Goal: Check status: Check status

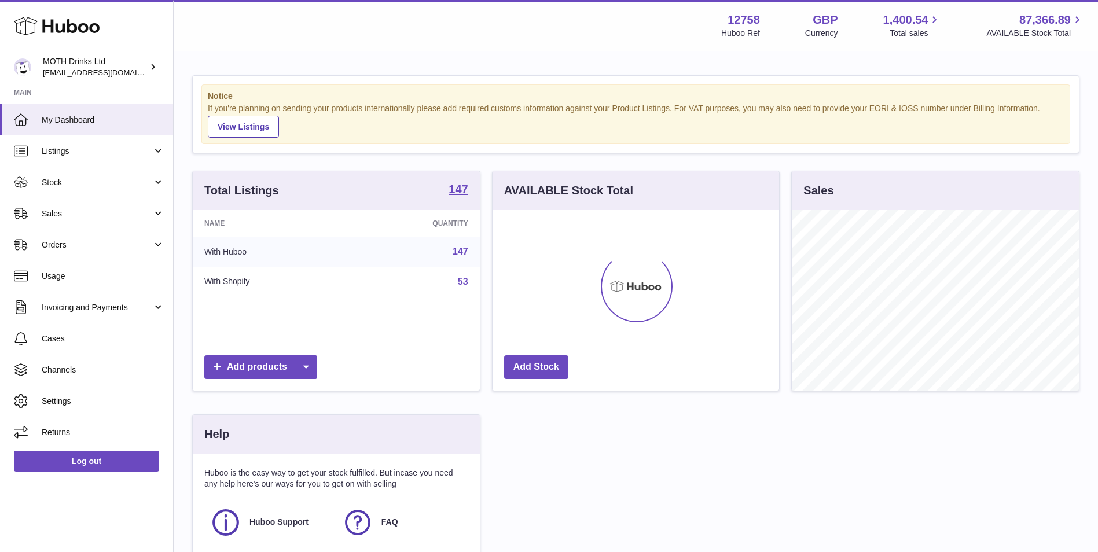
scroll to position [181, 289]
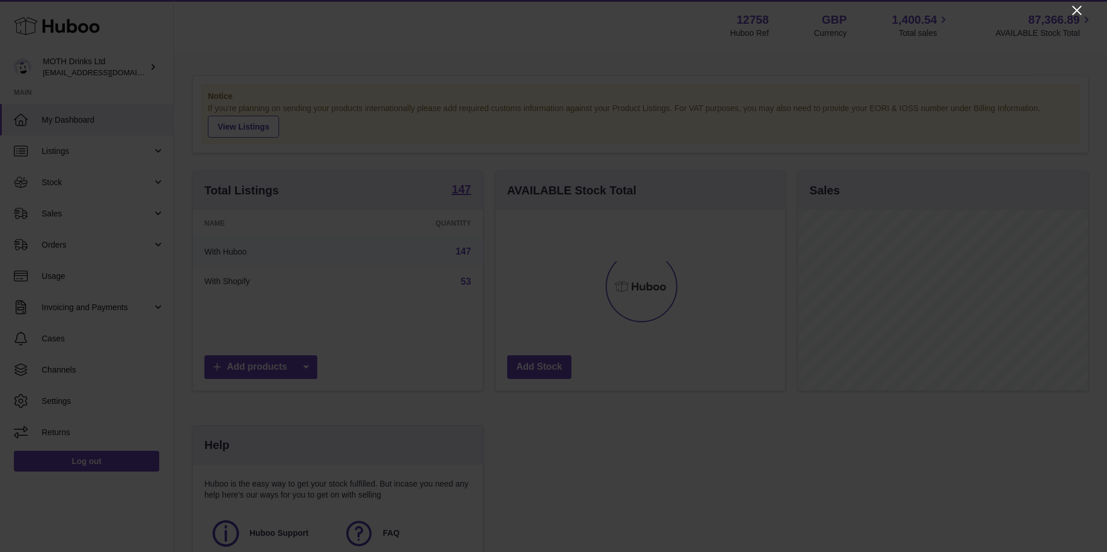
click at [1077, 11] on icon "Close" at bounding box center [1076, 10] width 9 height 9
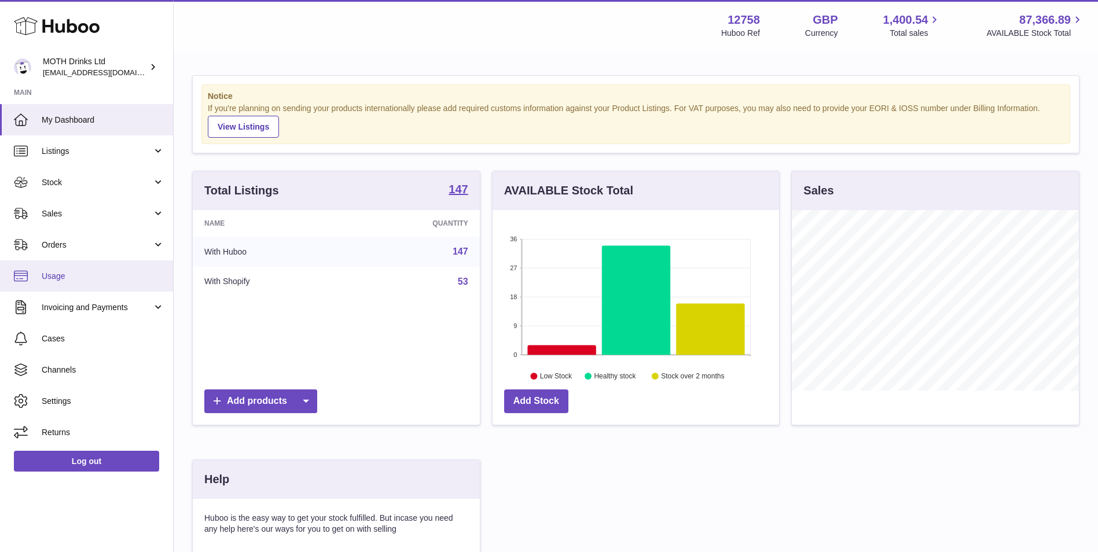
click at [80, 278] on span "Usage" at bounding box center [103, 276] width 123 height 11
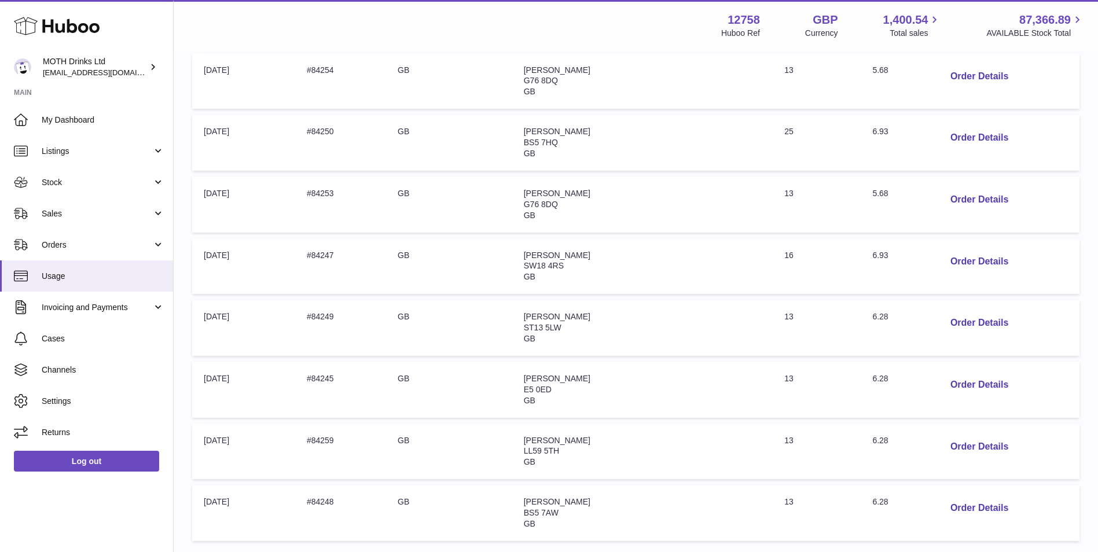
scroll to position [463, 0]
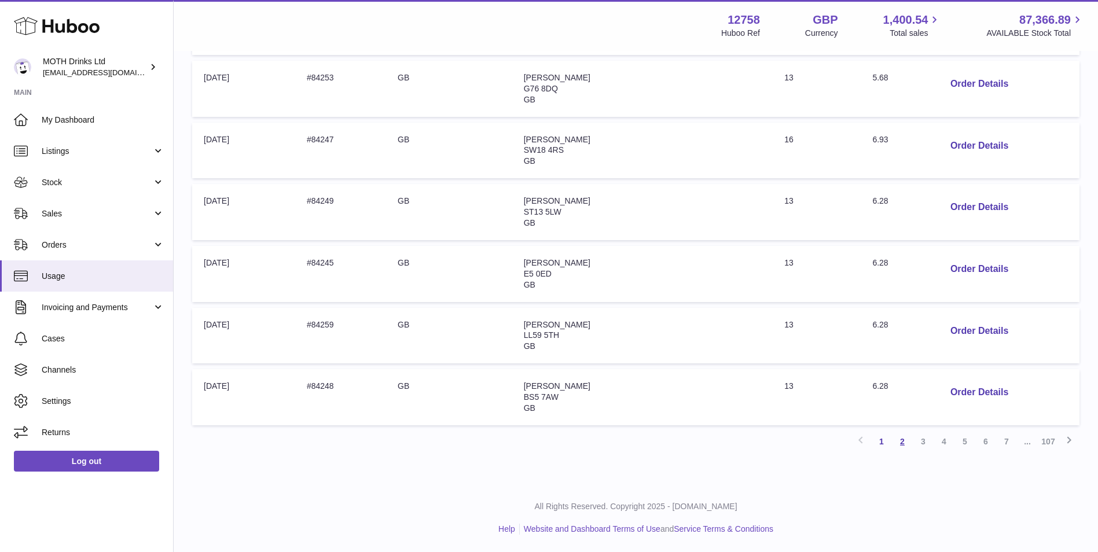
click at [902, 445] on link "2" at bounding box center [902, 441] width 21 height 21
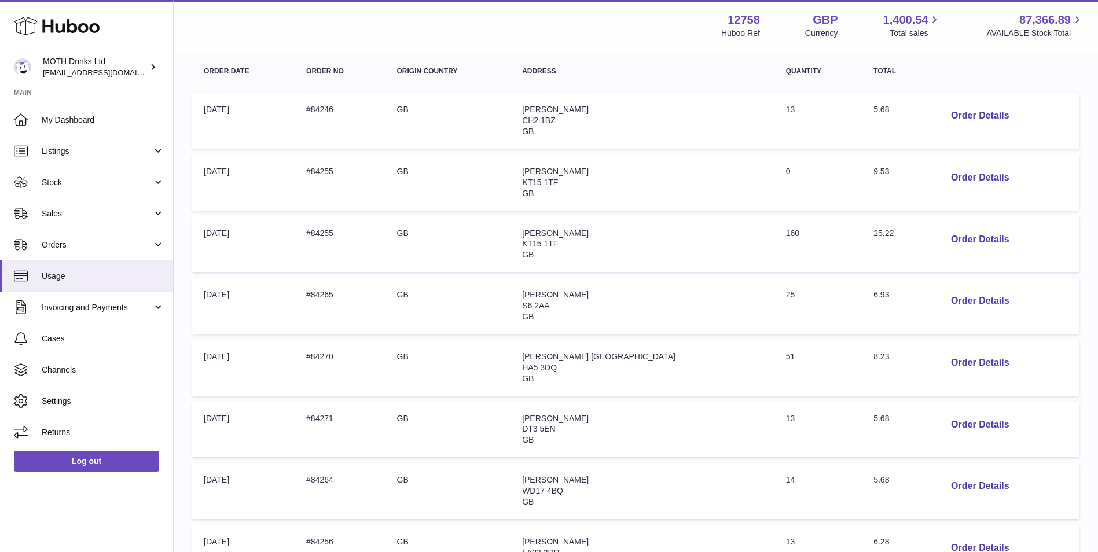
scroll to position [284, 0]
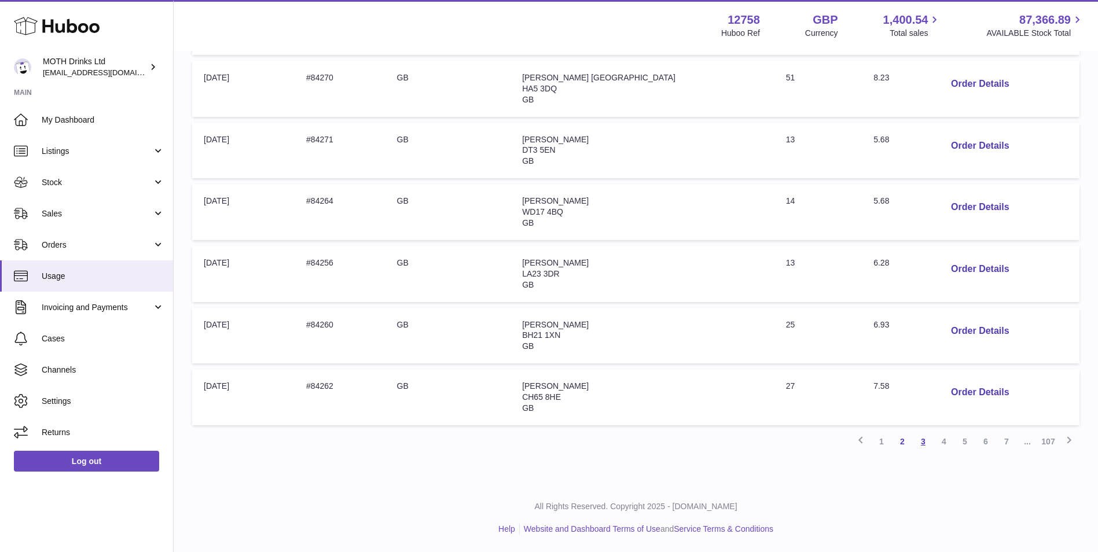
click at [921, 439] on link "3" at bounding box center [923, 441] width 21 height 21
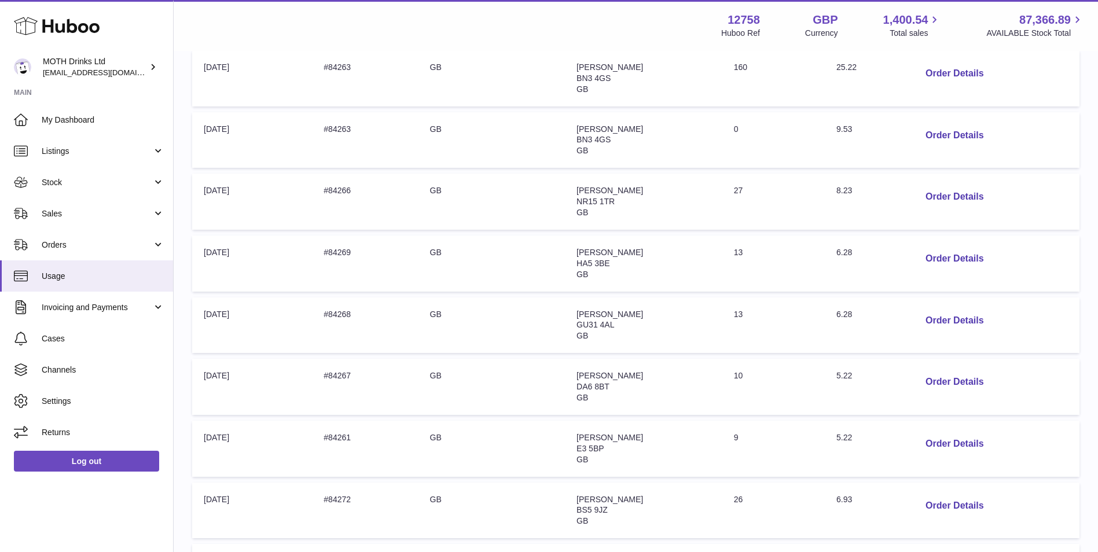
scroll to position [399, 0]
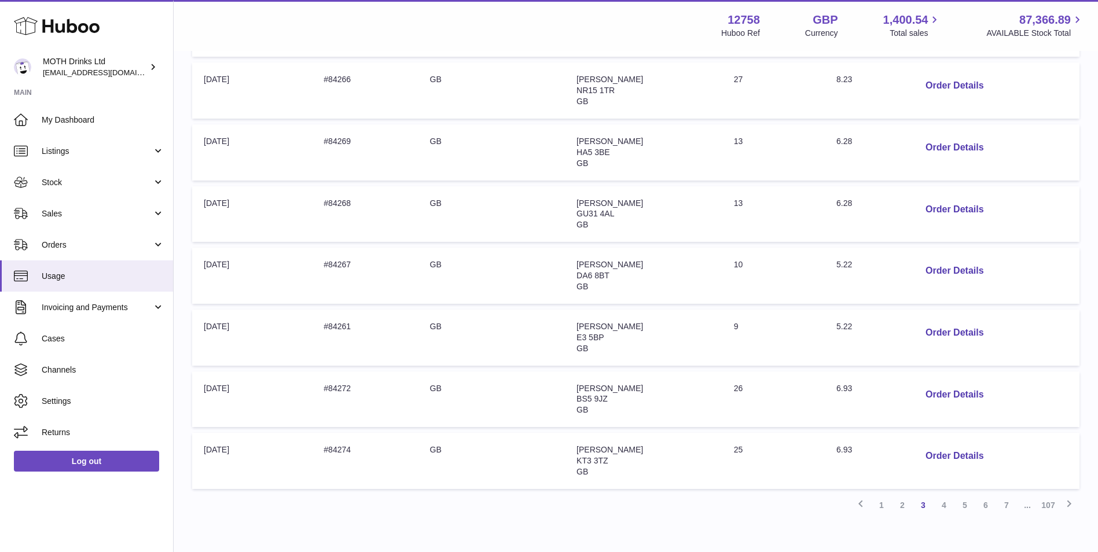
click at [943, 506] on link "4" at bounding box center [944, 505] width 21 height 21
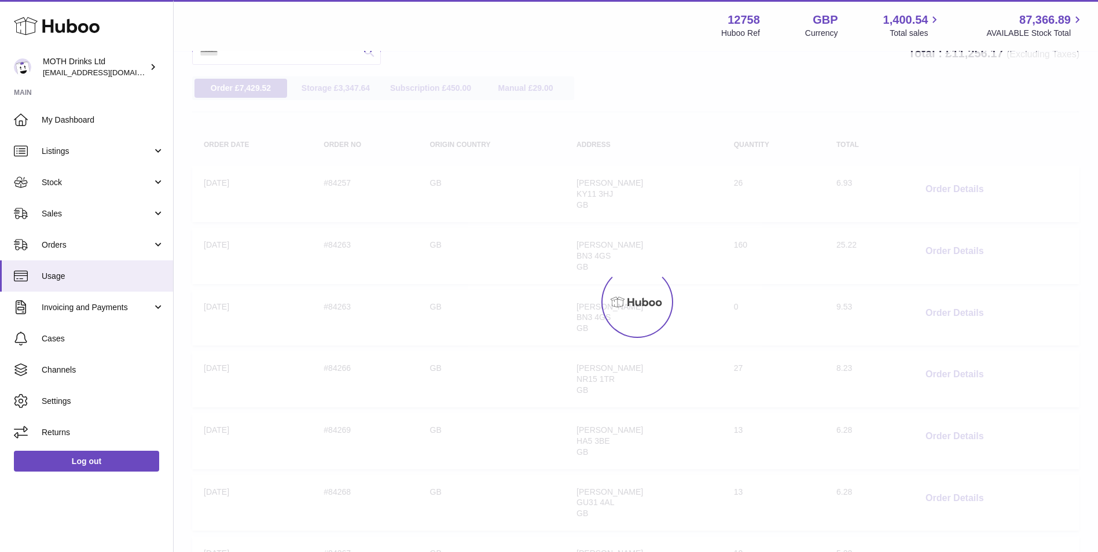
scroll to position [52, 0]
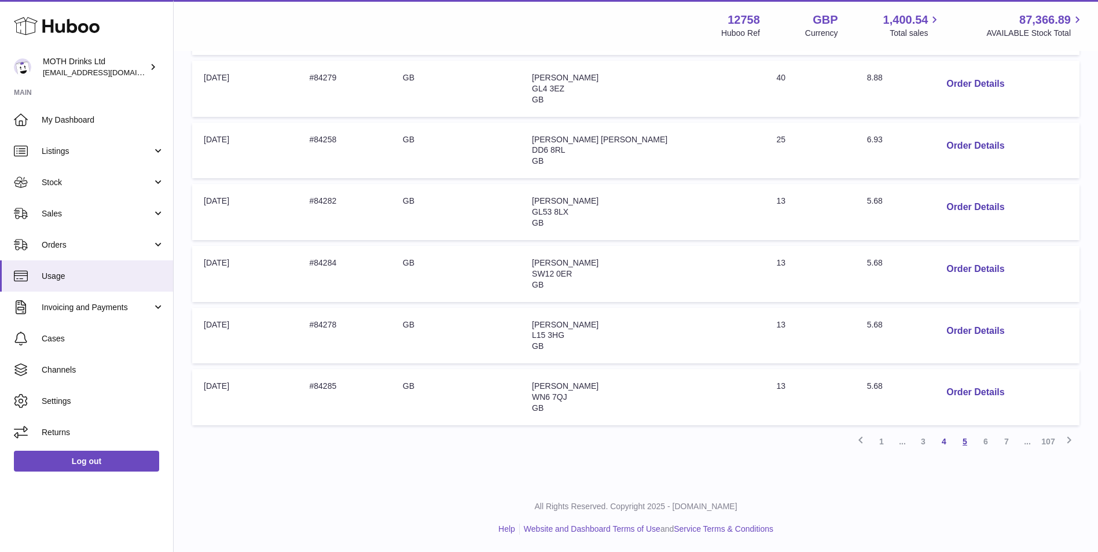
click at [959, 443] on link "5" at bounding box center [964, 441] width 21 height 21
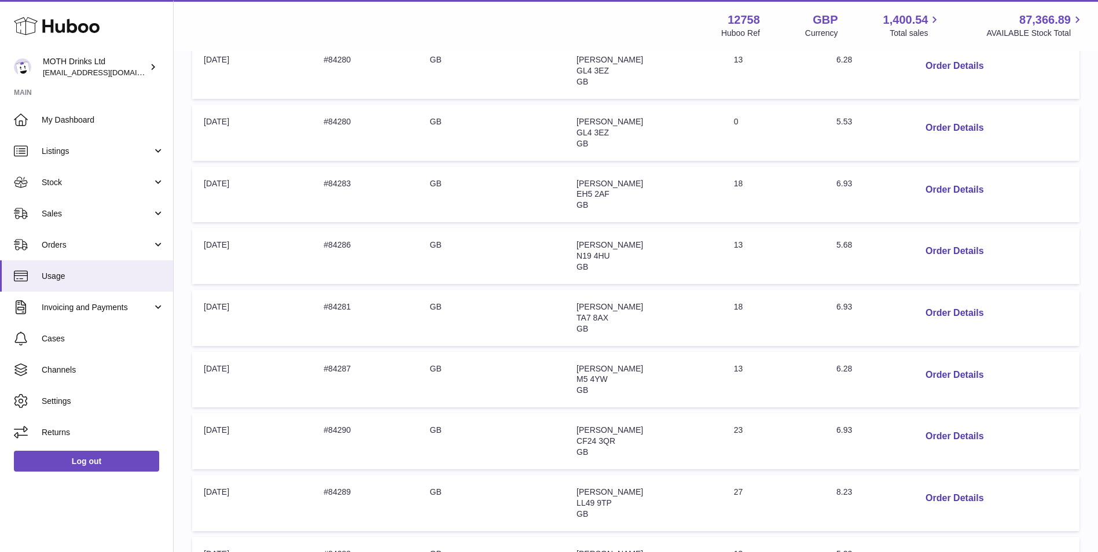
scroll to position [399, 0]
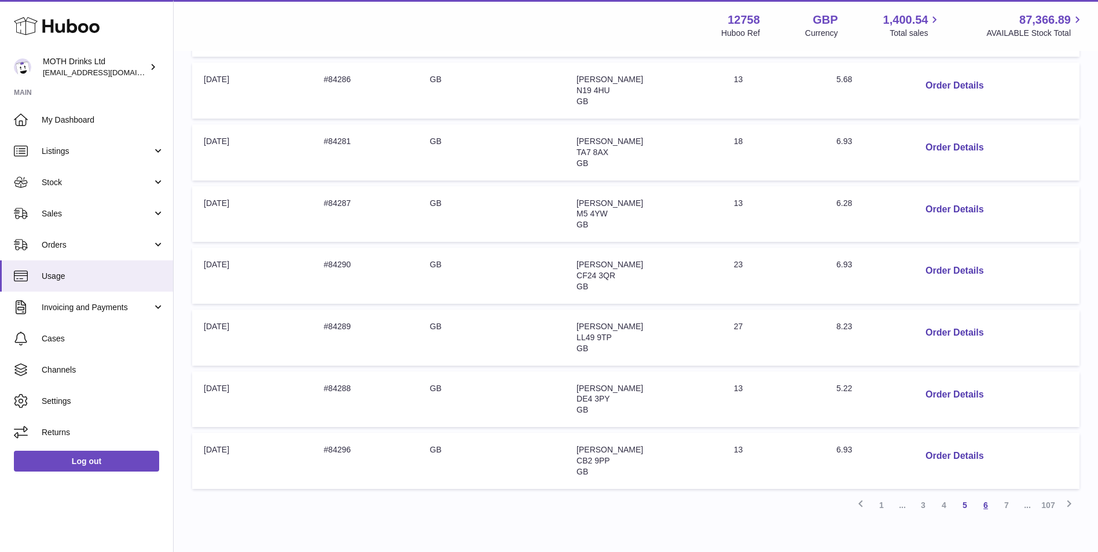
click at [986, 507] on link "6" at bounding box center [985, 505] width 21 height 21
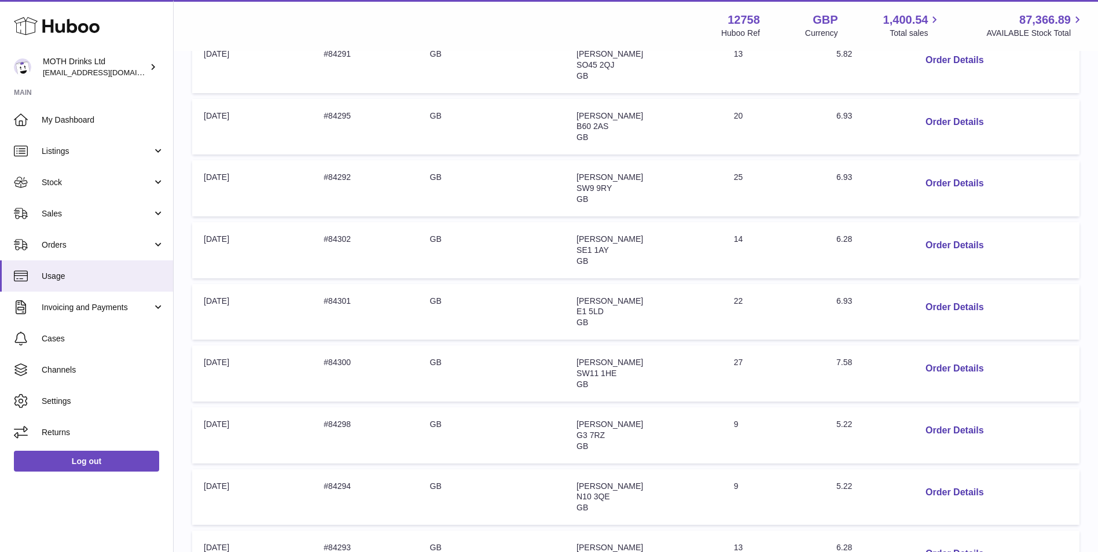
scroll to position [399, 0]
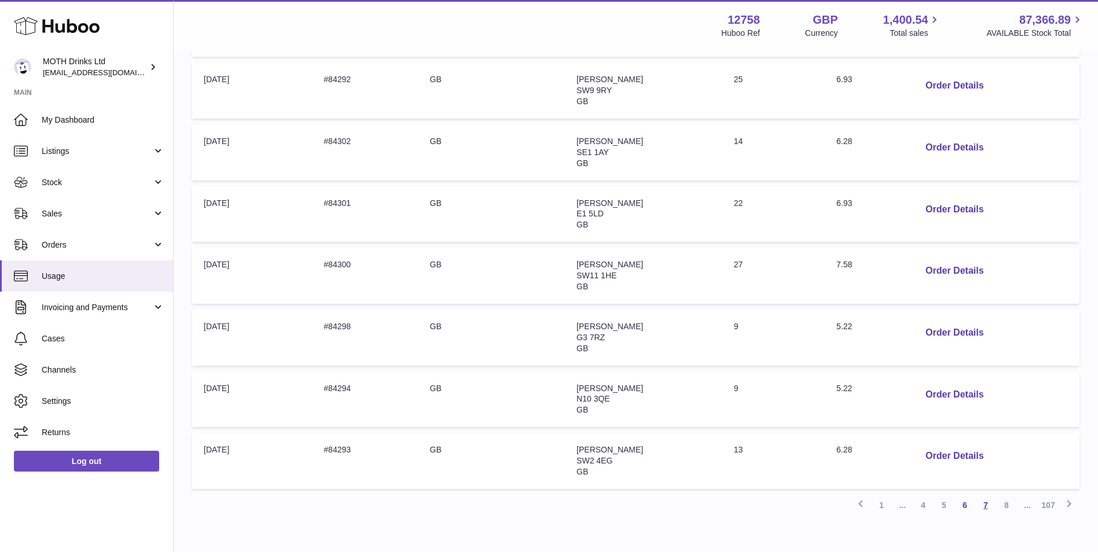
click at [985, 510] on link "7" at bounding box center [985, 505] width 21 height 21
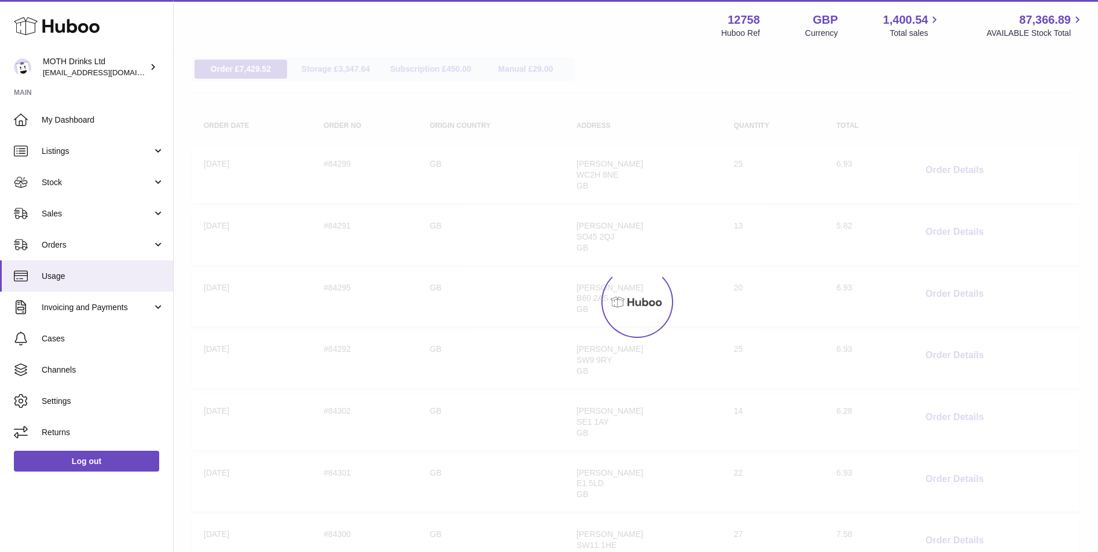
scroll to position [52, 0]
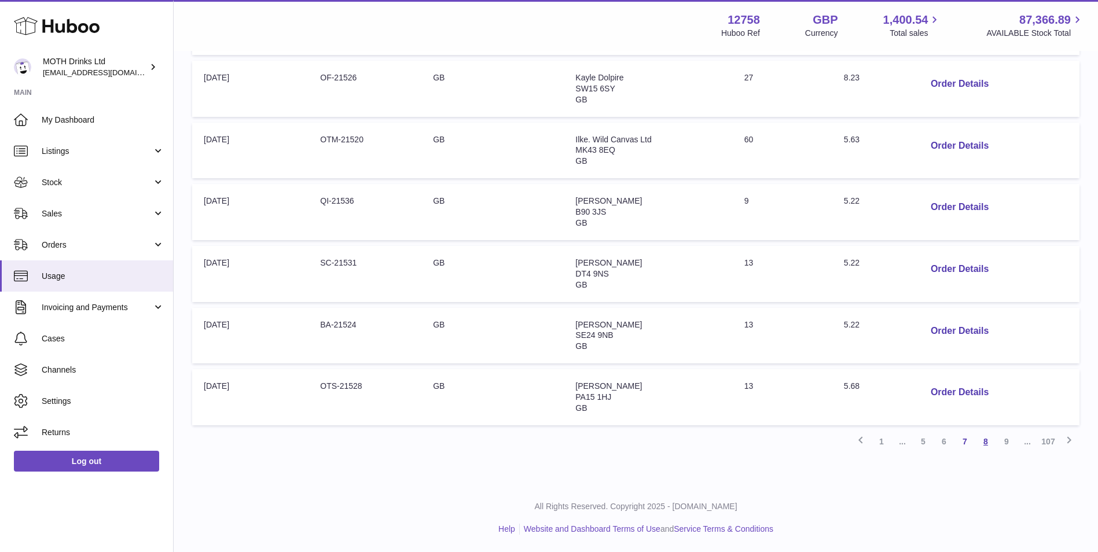
click at [984, 444] on link "8" at bounding box center [985, 441] width 21 height 21
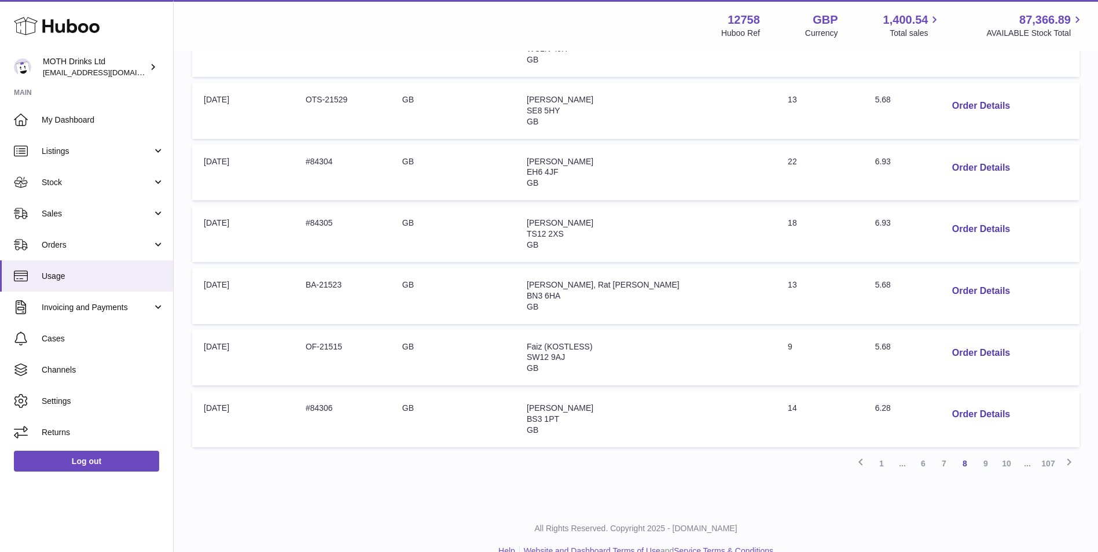
scroll to position [463, 0]
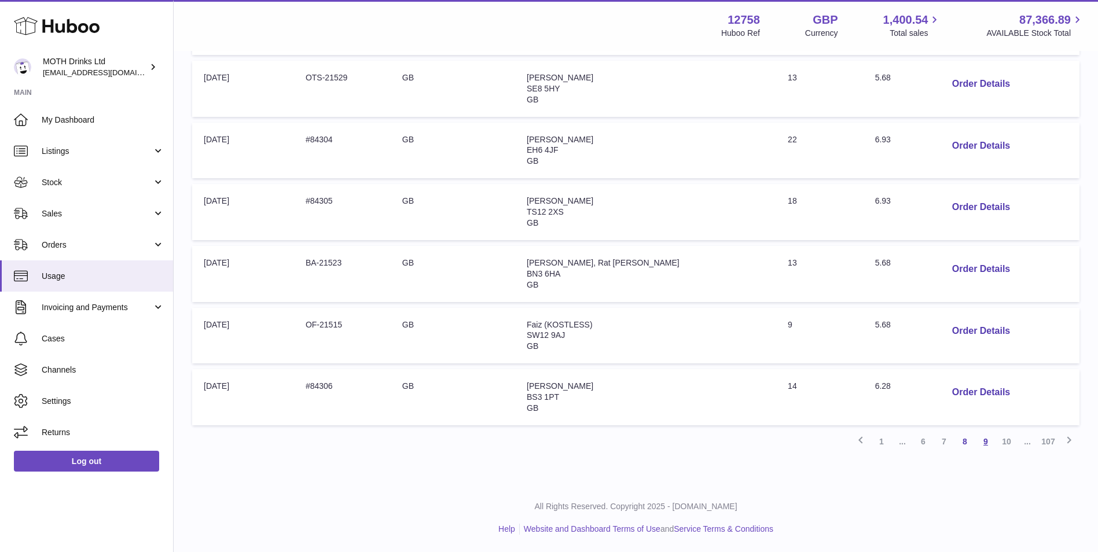
click at [988, 438] on link "9" at bounding box center [985, 441] width 21 height 21
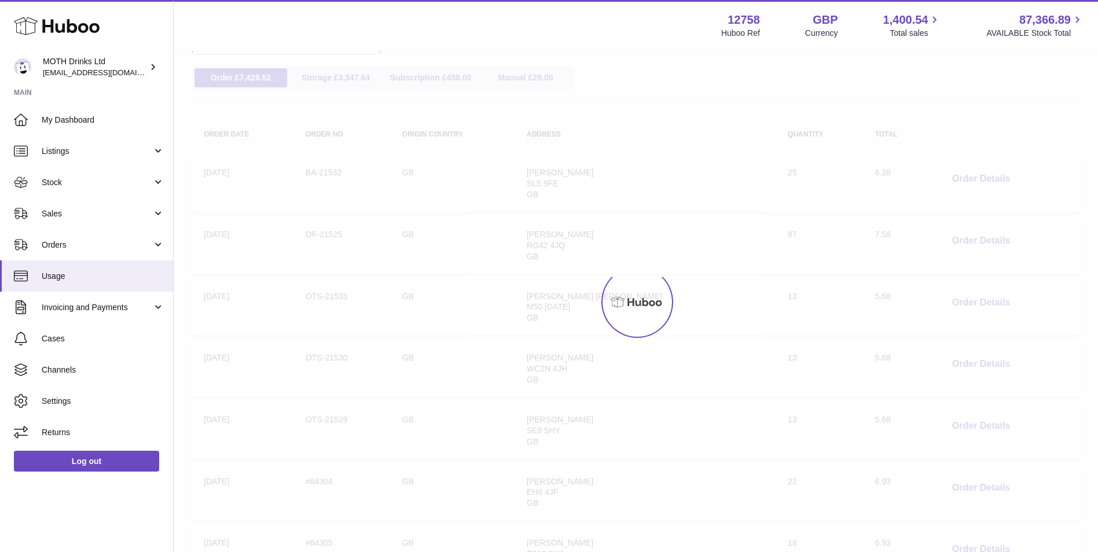
scroll to position [52, 0]
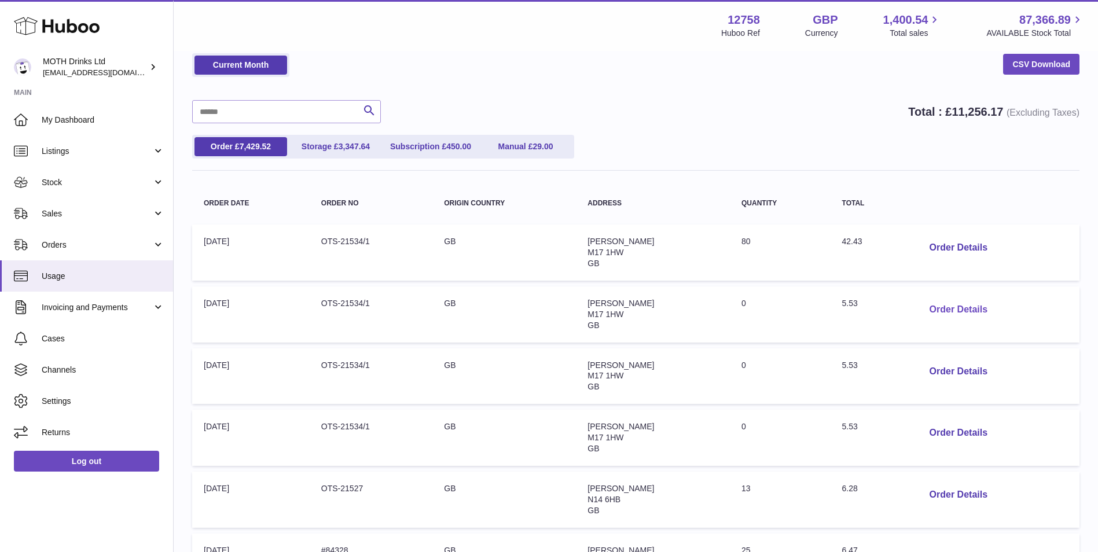
click at [979, 311] on button "Order Details" at bounding box center [958, 310] width 76 height 24
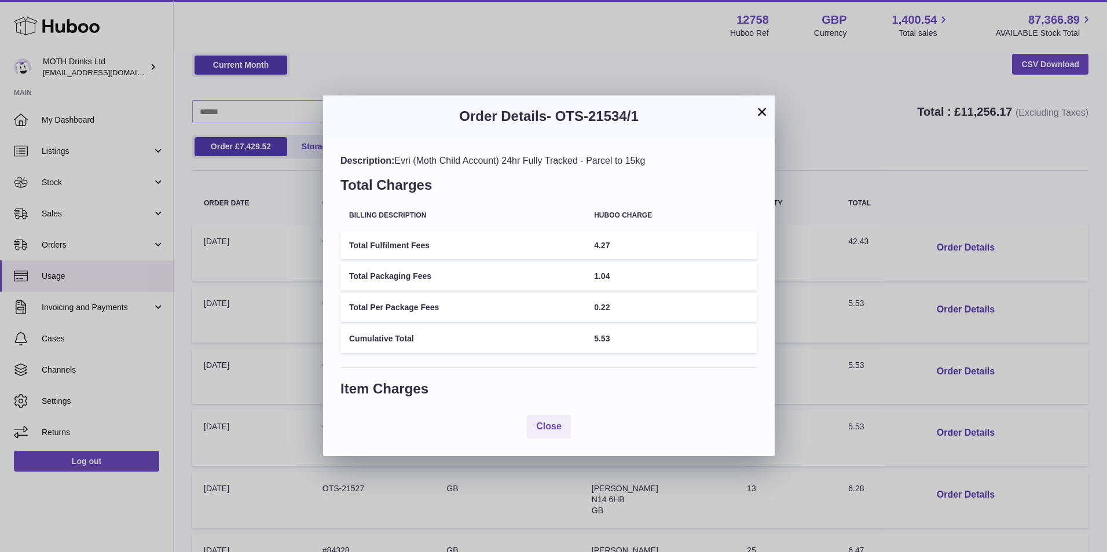
click at [761, 112] on button "×" at bounding box center [762, 112] width 14 height 14
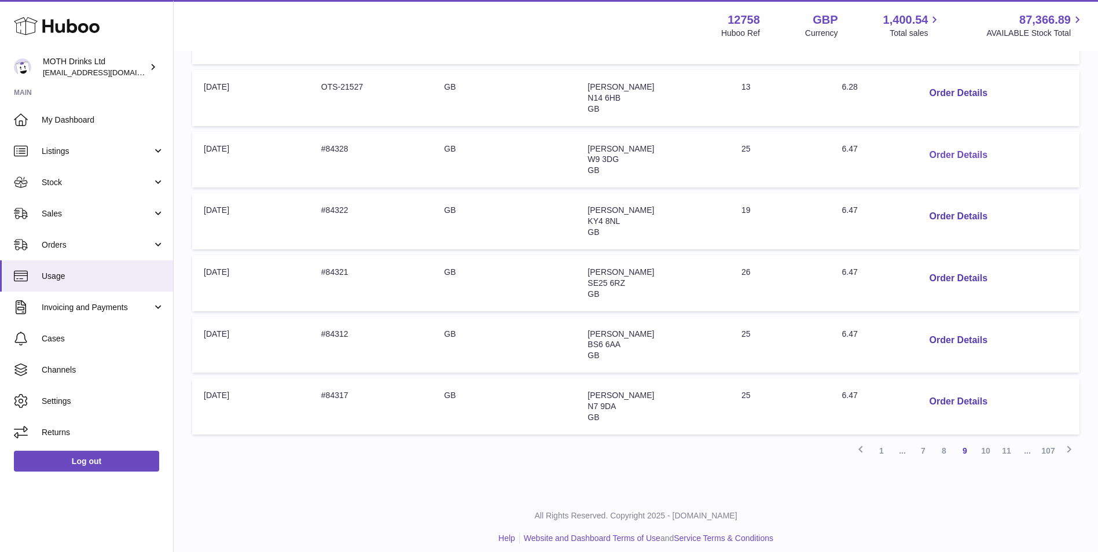
scroll to position [463, 0]
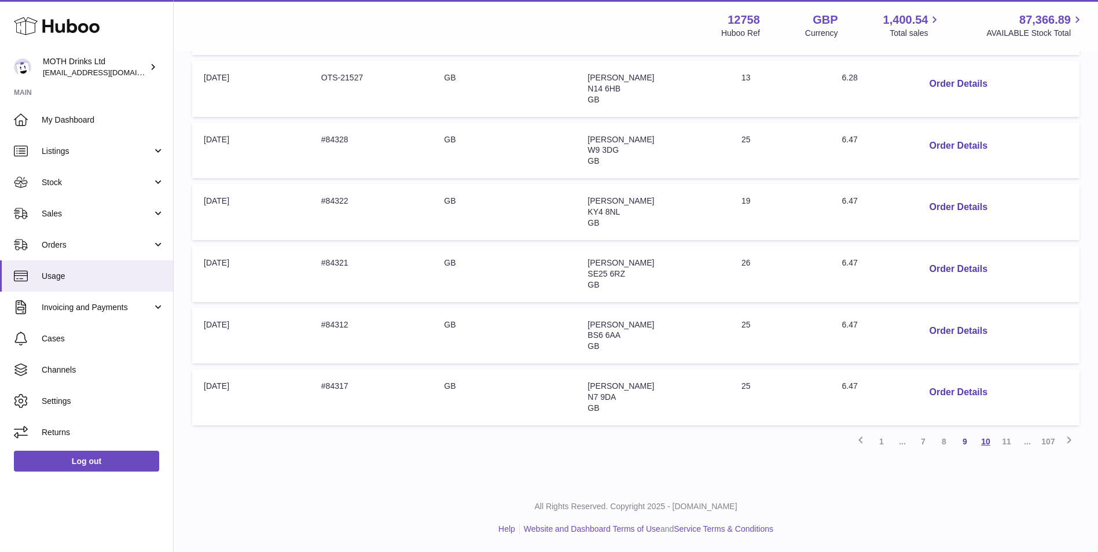
click at [981, 443] on link "10" at bounding box center [985, 441] width 21 height 21
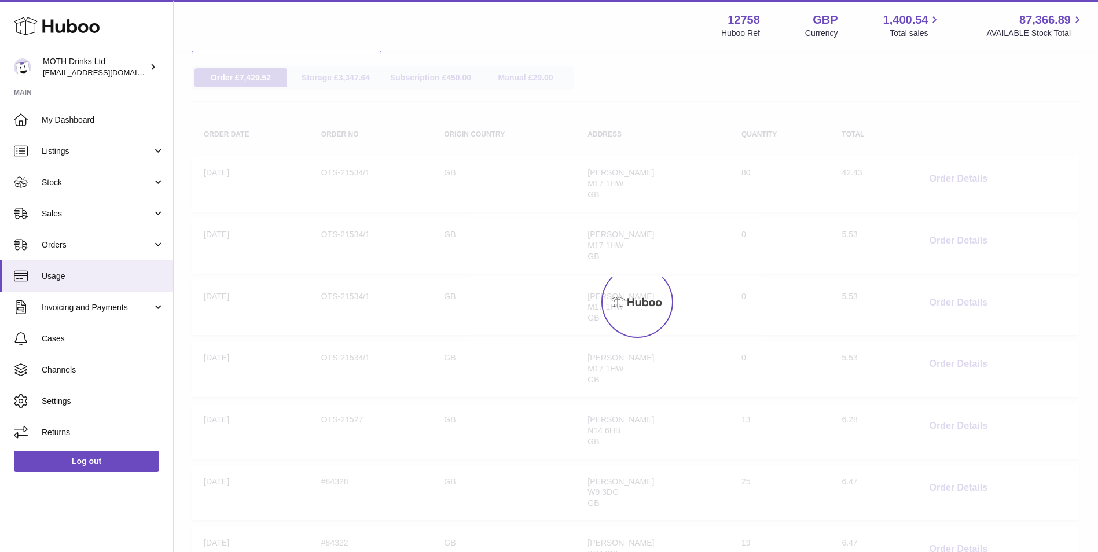
scroll to position [52, 0]
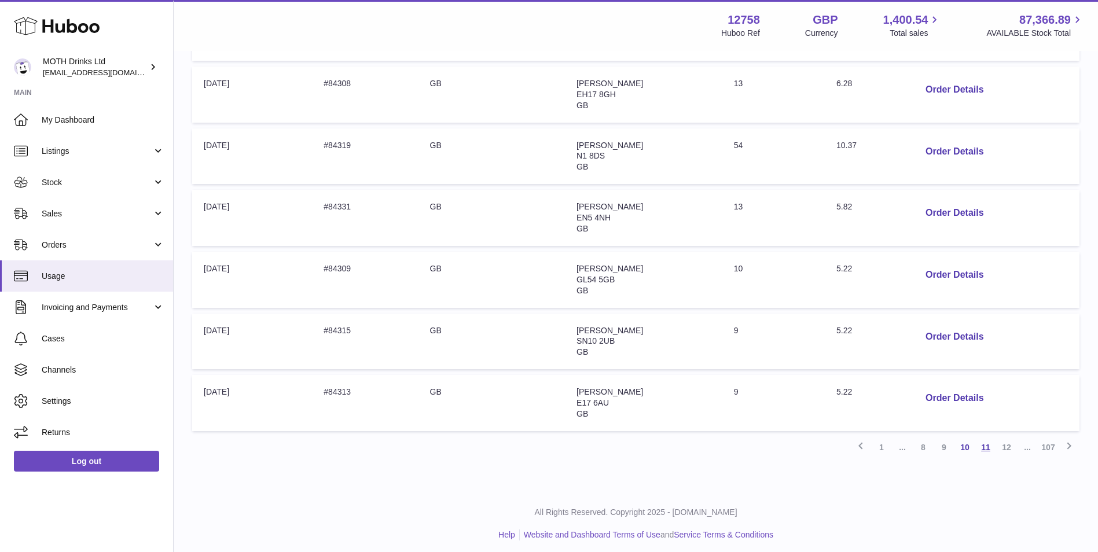
click at [986, 446] on link "11" at bounding box center [985, 447] width 21 height 21
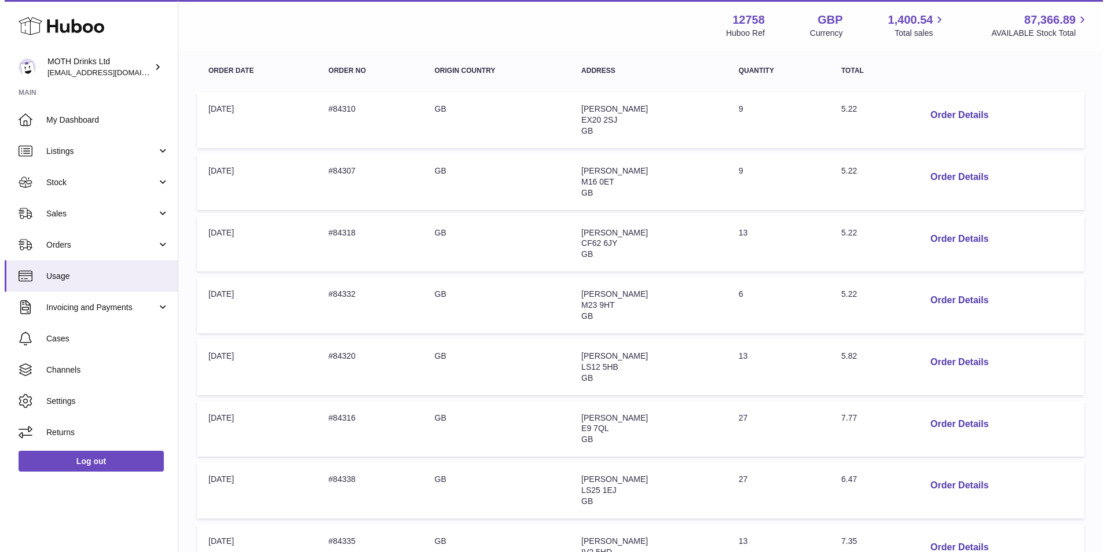
scroll to position [226, 0]
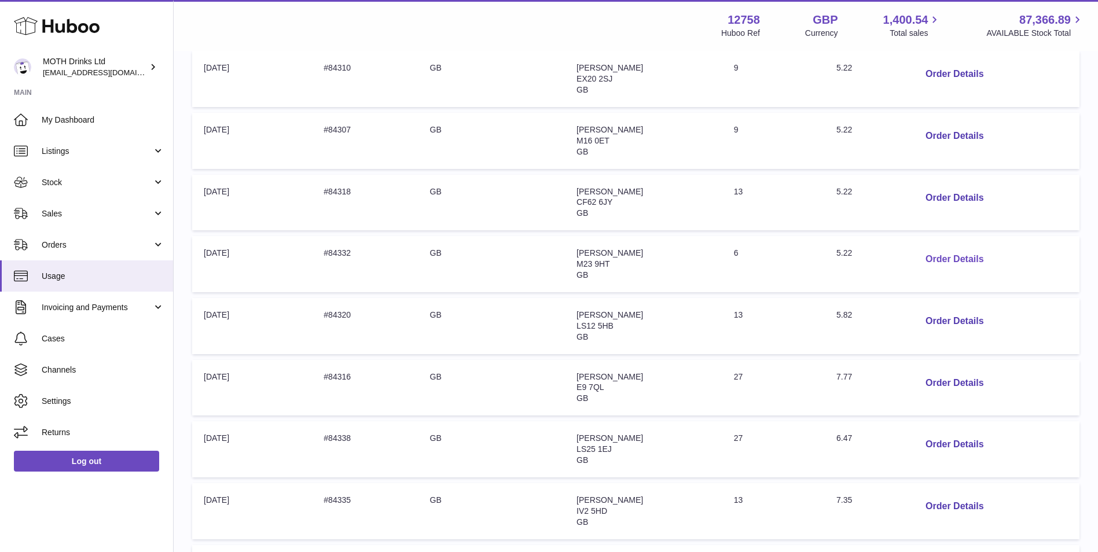
click at [955, 255] on button "Order Details" at bounding box center [954, 260] width 76 height 24
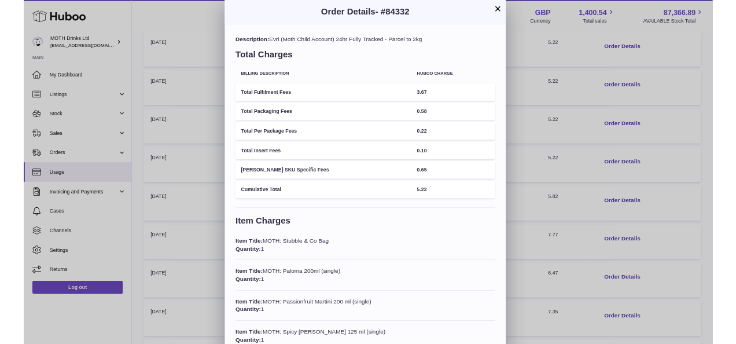
scroll to position [0, 0]
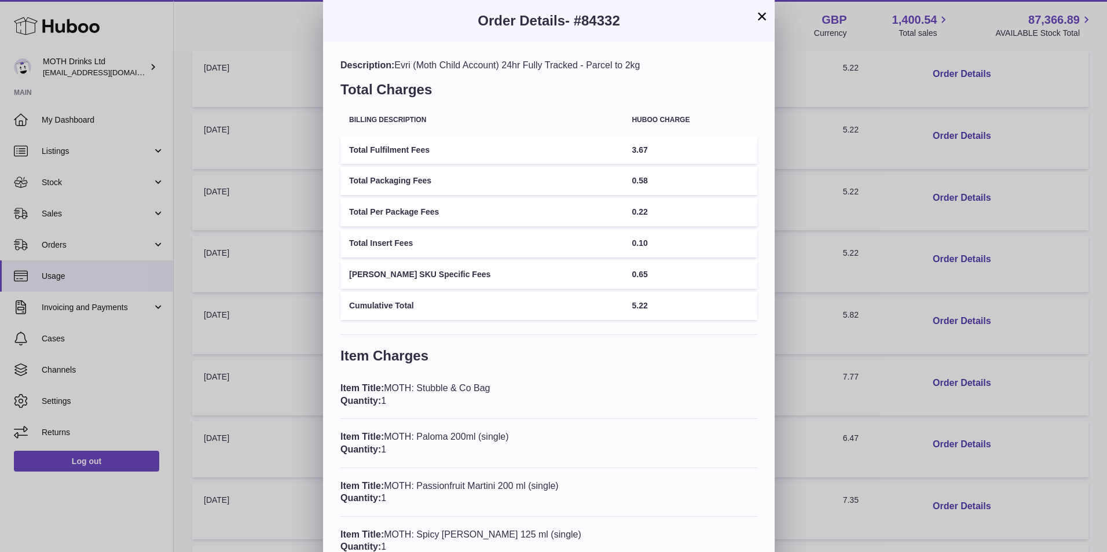
click at [662, 270] on td "0.65" at bounding box center [690, 274] width 134 height 28
